Goal: Navigation & Orientation: Find specific page/section

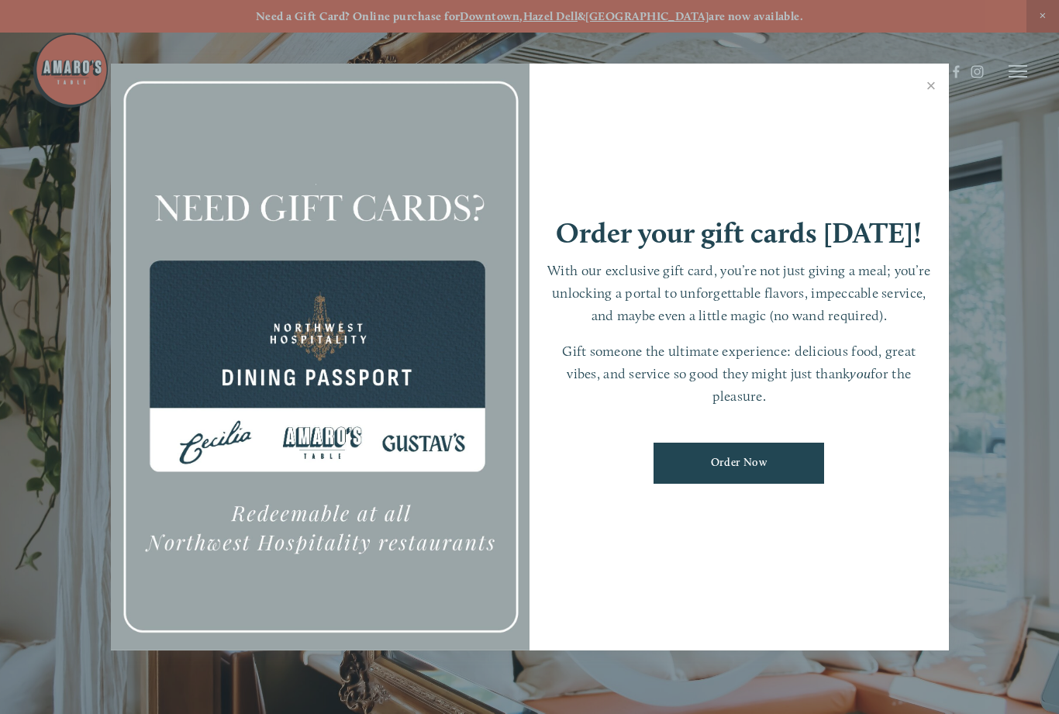
click at [922, 91] on link "Close" at bounding box center [932, 87] width 30 height 43
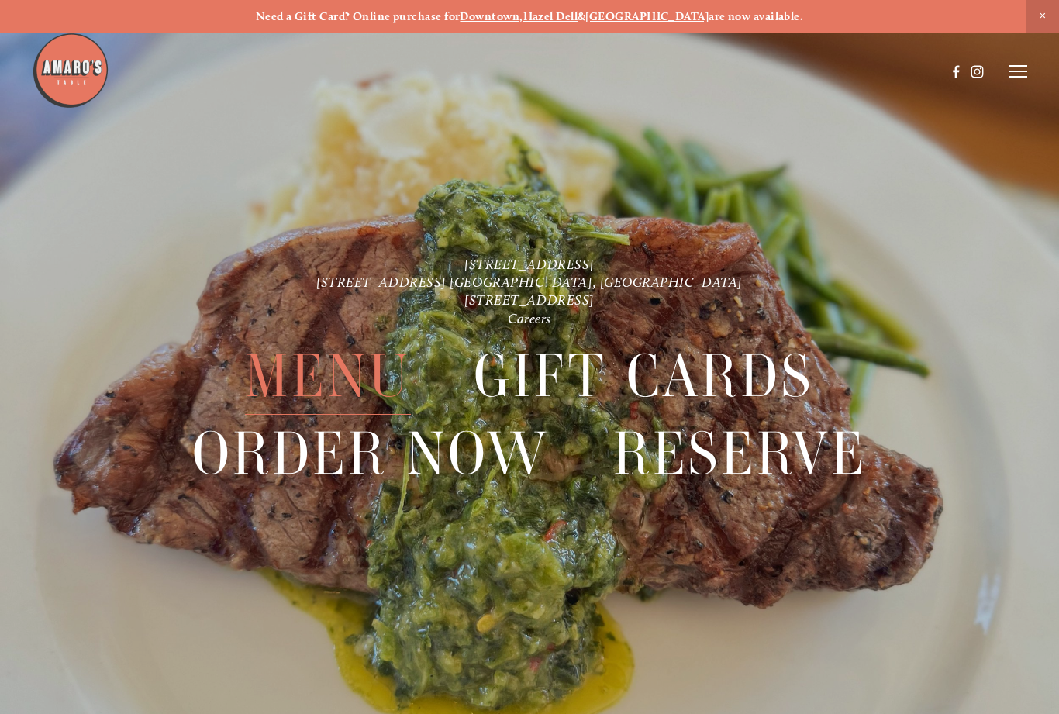
click at [337, 395] on span "Menu" at bounding box center [327, 376] width 165 height 77
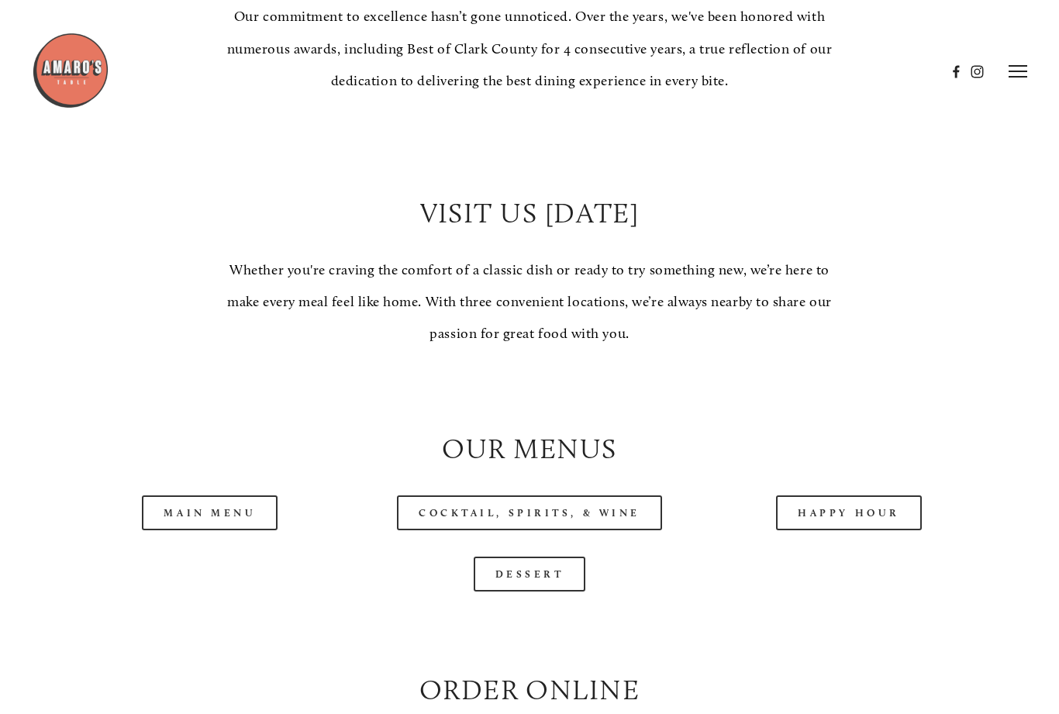
scroll to position [1142, 0]
click at [233, 504] on link "Main Menu" at bounding box center [210, 513] width 136 height 35
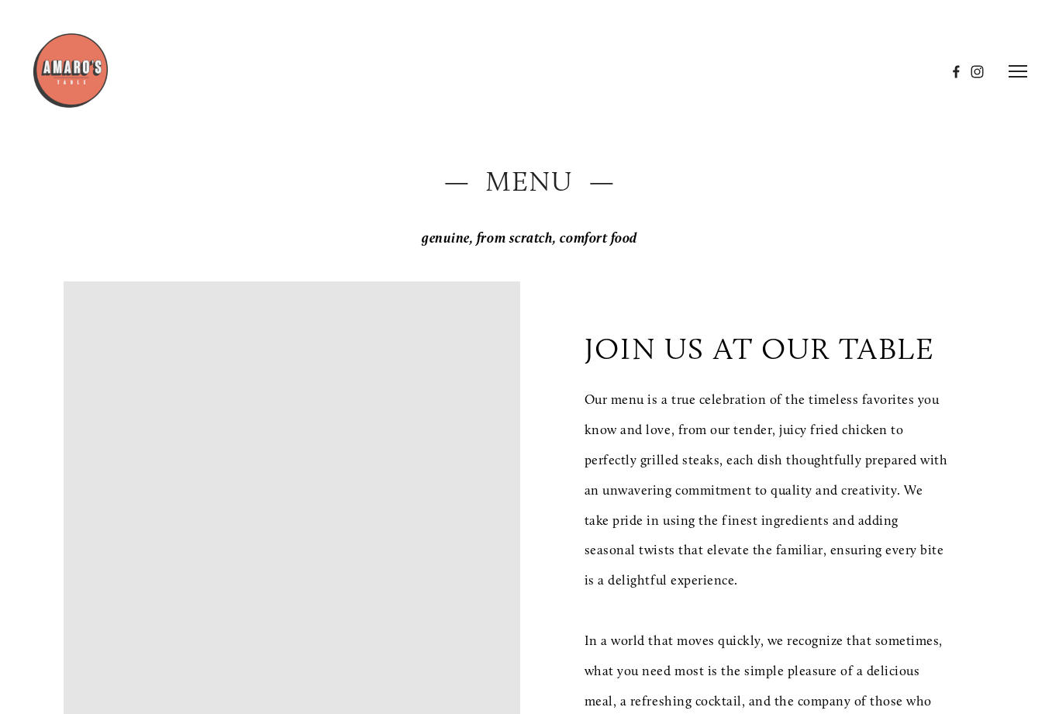
scroll to position [0, 0]
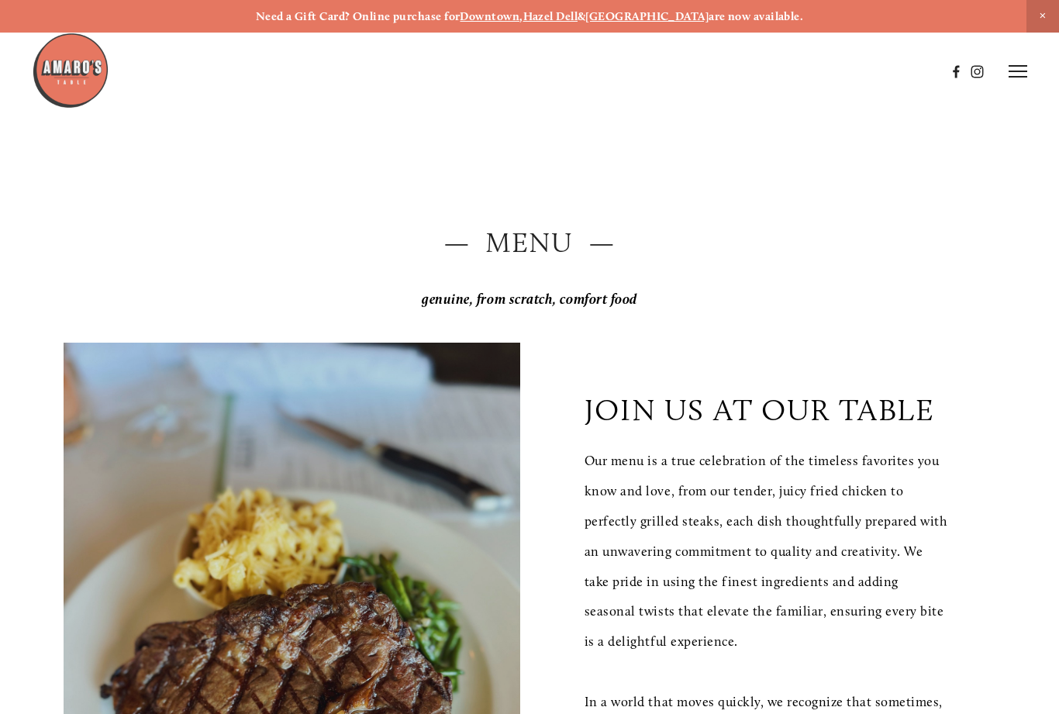
click at [1019, 65] on icon at bounding box center [1018, 71] width 19 height 14
click at [876, 78] on span "Gallery" at bounding box center [881, 70] width 36 height 13
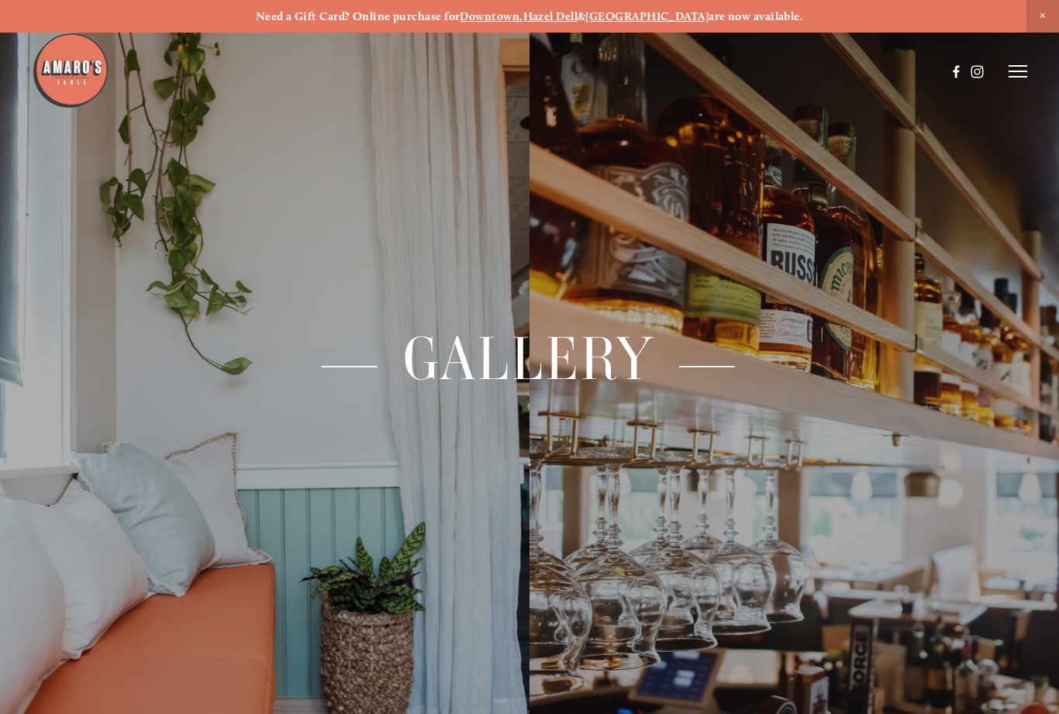
click at [1011, 71] on line at bounding box center [1018, 71] width 19 height 0
click at [840, 71] on span "Visit" at bounding box center [843, 70] width 22 height 13
